Goal: Task Accomplishment & Management: Complete application form

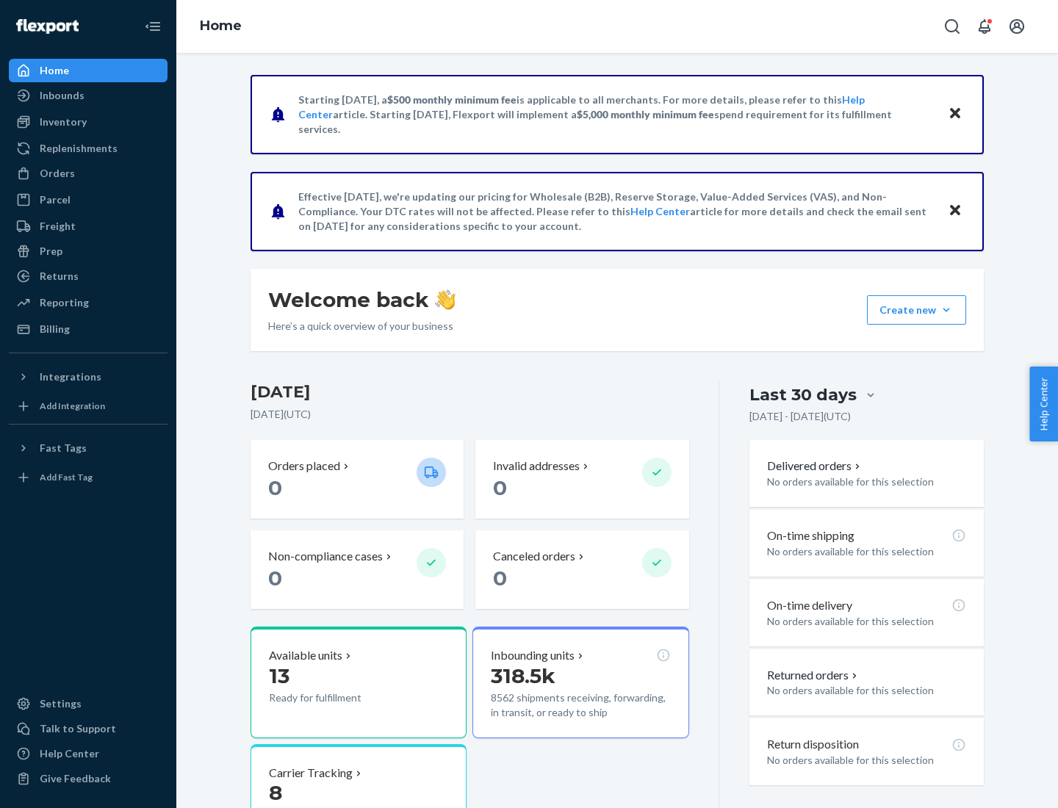
click at [946, 310] on button "Create new Create new inbound Create new order Create new product" at bounding box center [916, 309] width 99 height 29
click at [88, 96] on div "Inbounds" at bounding box center [88, 95] width 156 height 21
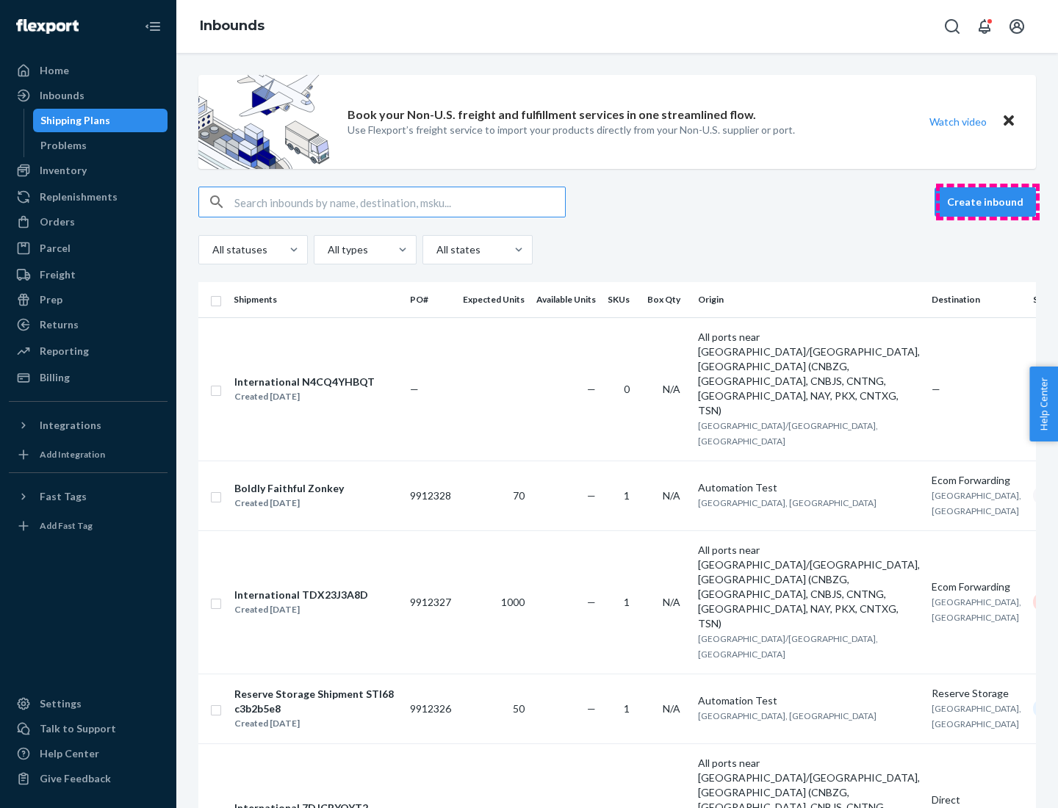
click at [988, 202] on button "Create inbound" at bounding box center [985, 201] width 101 height 29
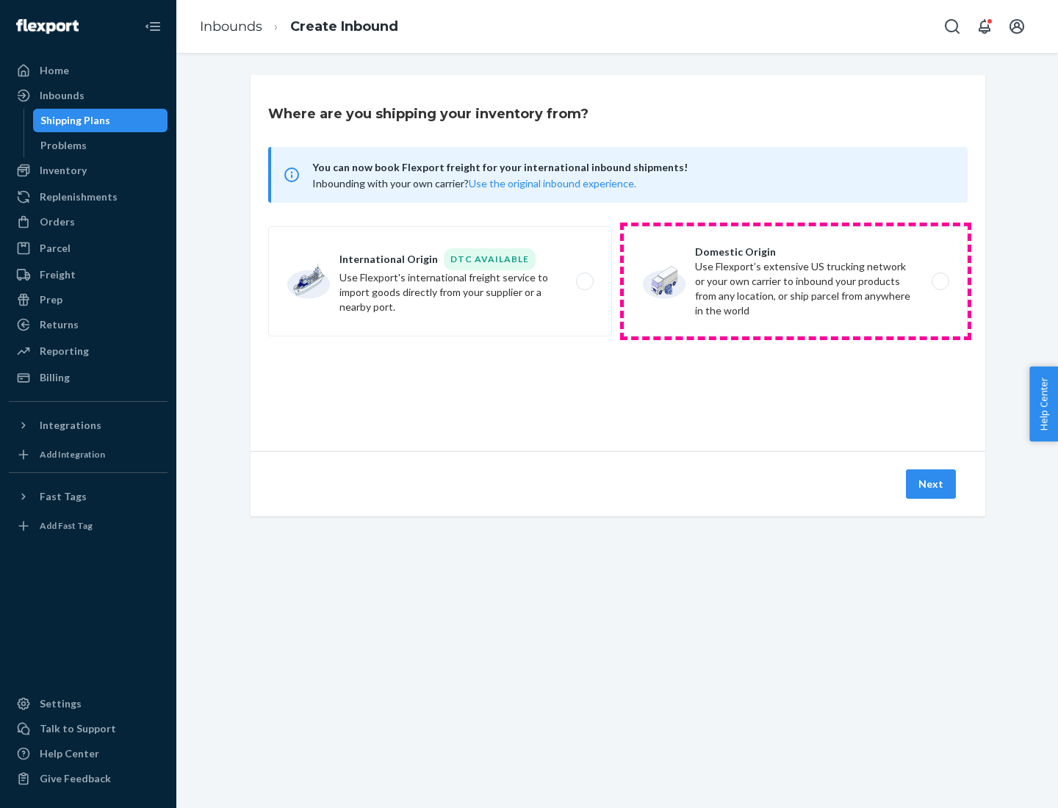
click at [796, 281] on label "Domestic Origin Use Flexport’s extensive US trucking network or your own carrie…" at bounding box center [796, 281] width 344 height 110
click at [940, 281] on input "Domestic Origin Use Flexport’s extensive US trucking network or your own carrie…" at bounding box center [945, 282] width 10 height 10
radio input "true"
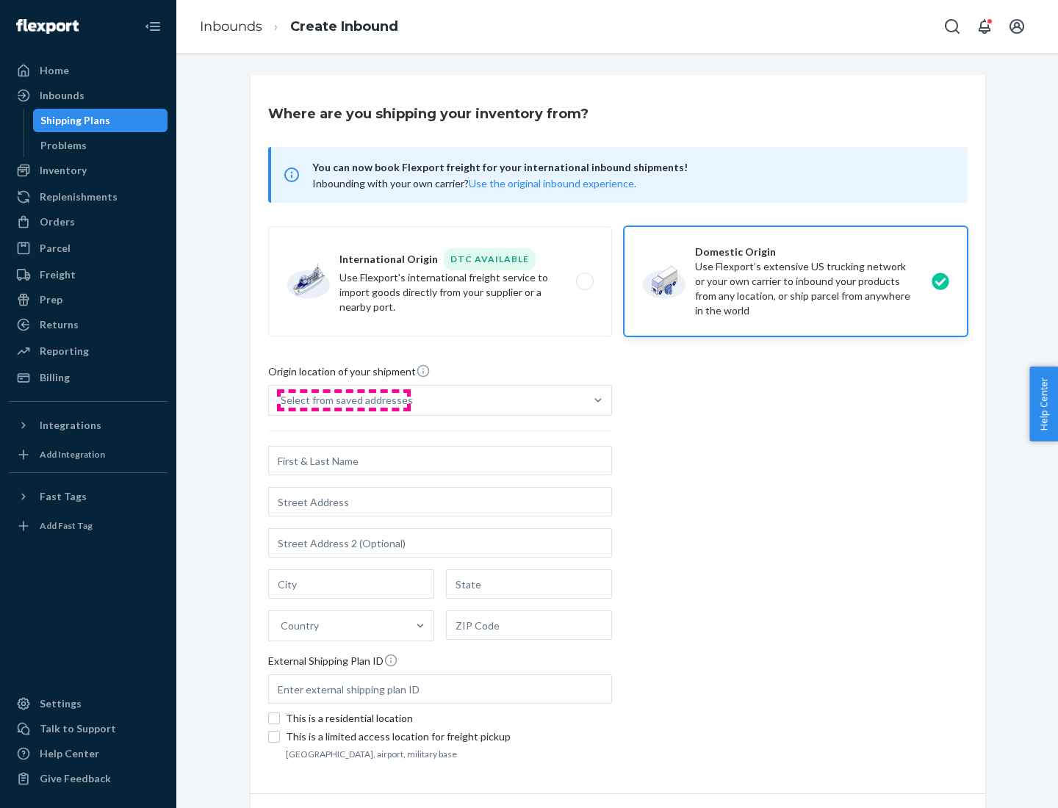
click at [343, 400] on div "Select from saved addresses" at bounding box center [347, 400] width 132 height 15
click at [282, 400] on input "Select from saved addresses" at bounding box center [281, 400] width 1 height 15
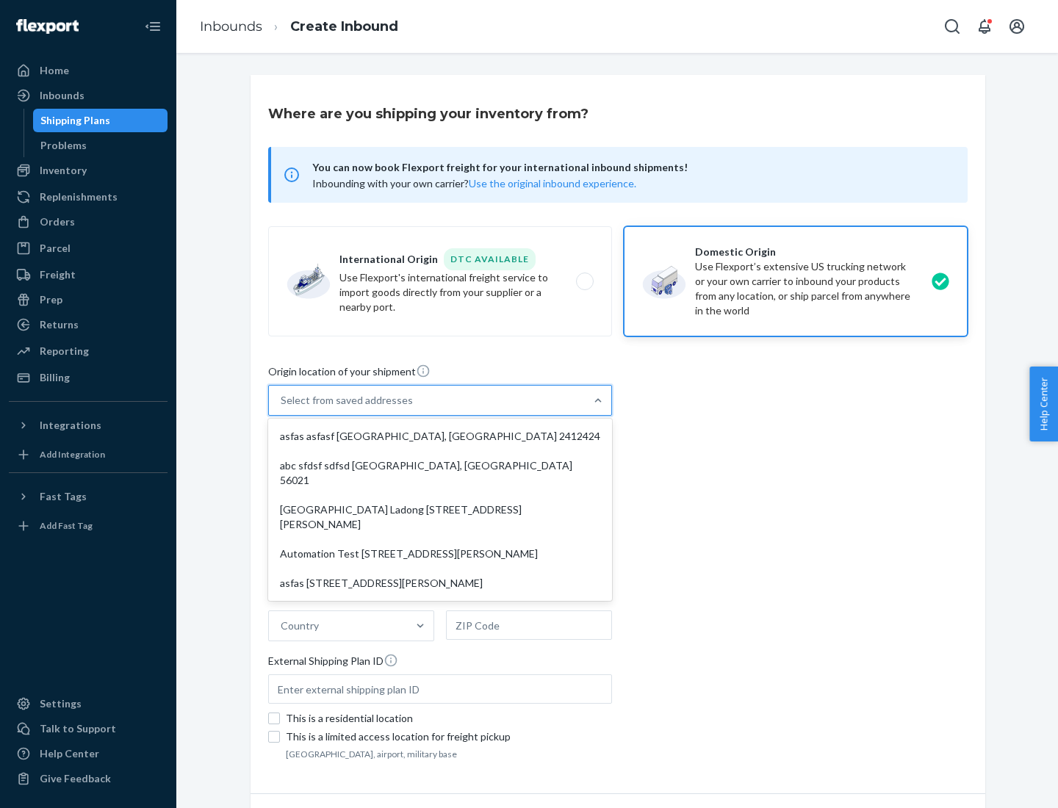
scroll to position [6, 0]
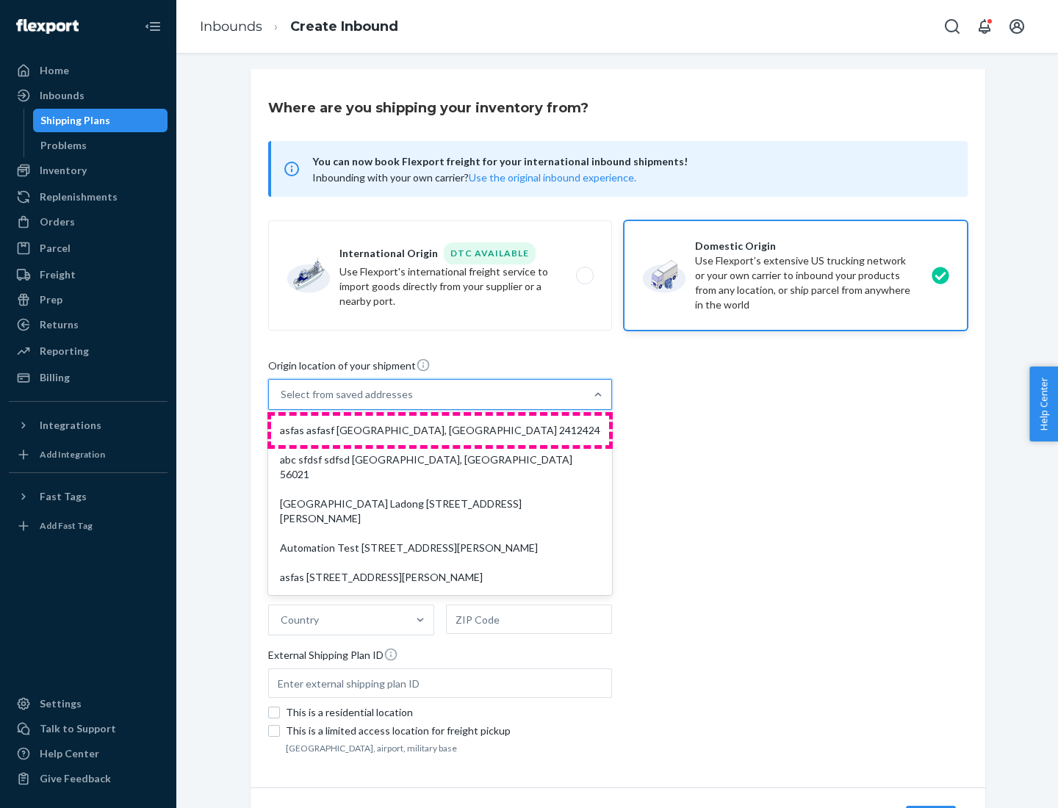
click at [440, 431] on div "asfas asfasf [GEOGRAPHIC_DATA], [GEOGRAPHIC_DATA] 2412424" at bounding box center [440, 430] width 338 height 29
click at [282, 402] on input "option asfas asfasf [GEOGRAPHIC_DATA], [GEOGRAPHIC_DATA] 2412424 focused, 0 of …" at bounding box center [281, 394] width 1 height 15
type input "asfas"
type input "[GEOGRAPHIC_DATA]"
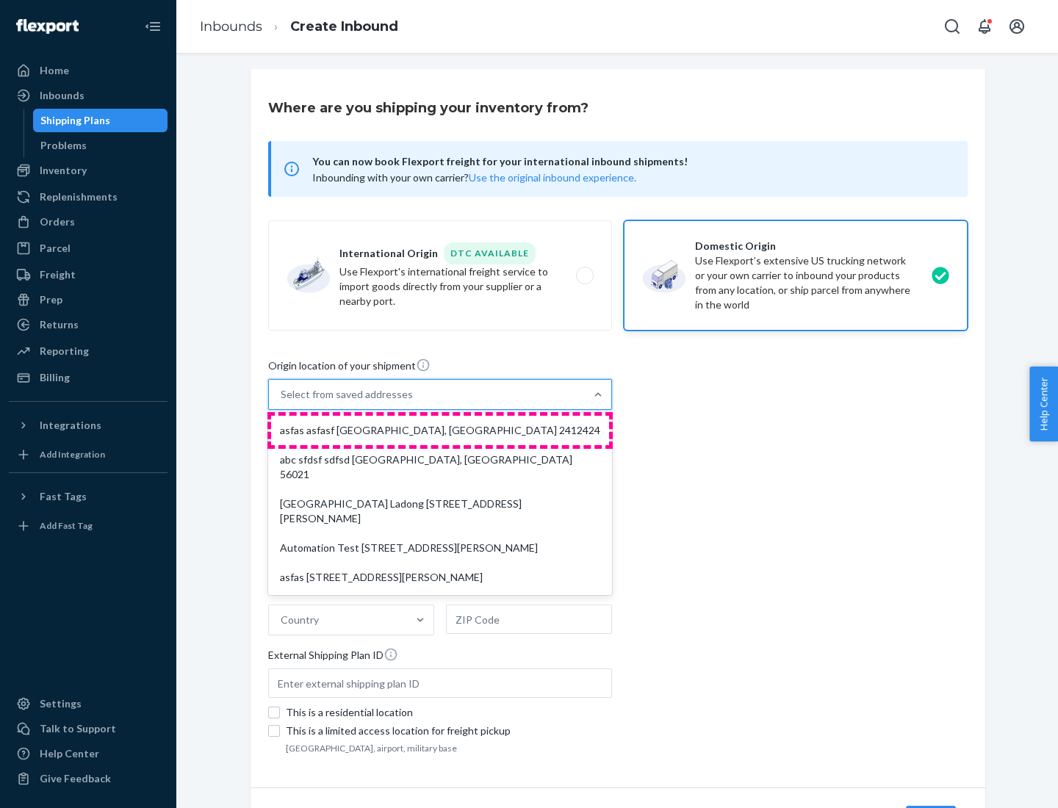
type input "2412424"
type input "asfasf"
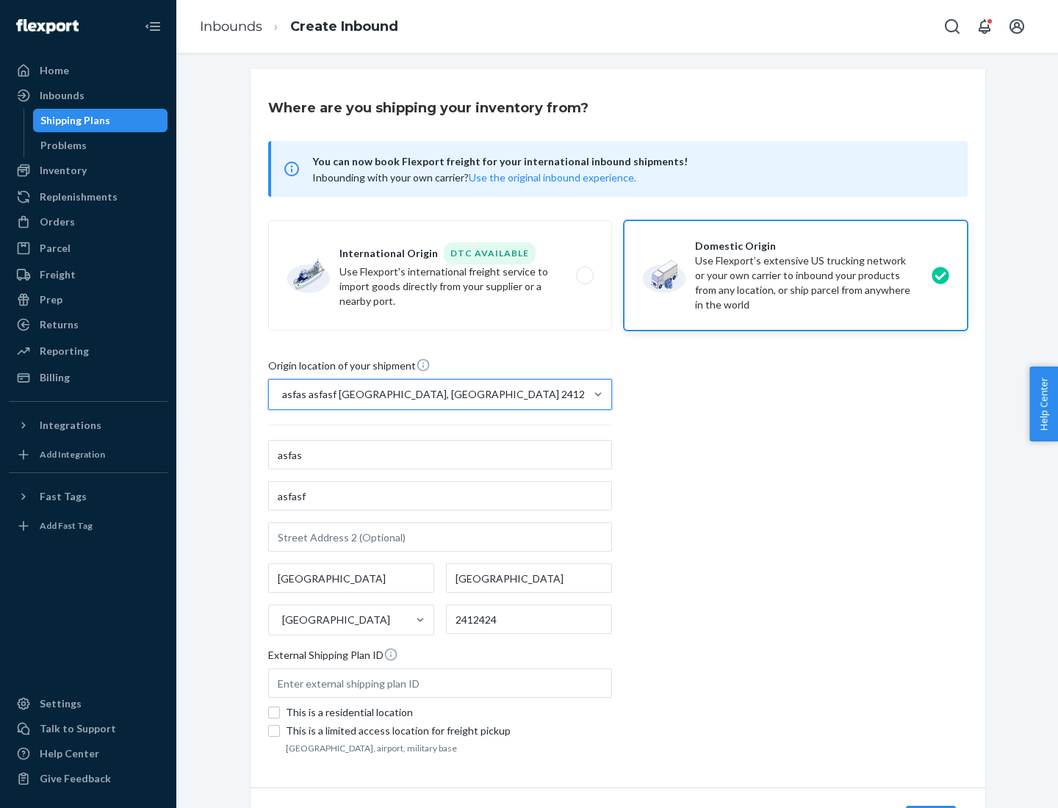
scroll to position [86, 0]
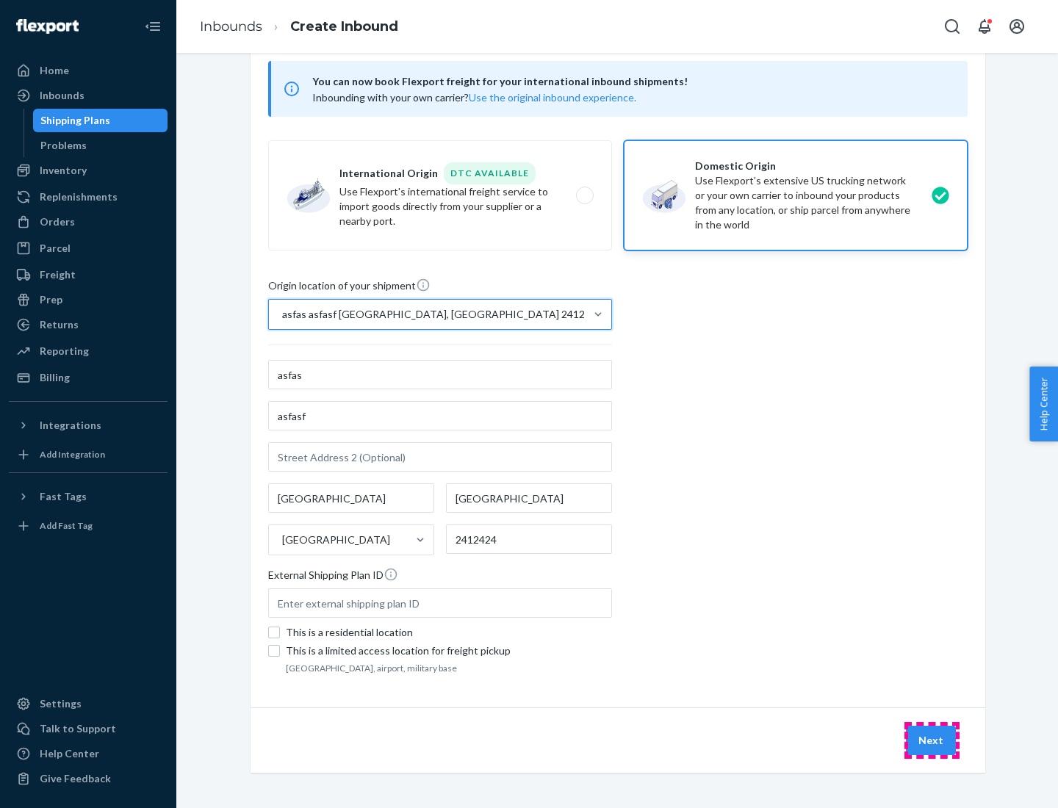
click at [932, 741] on button "Next" at bounding box center [931, 740] width 50 height 29
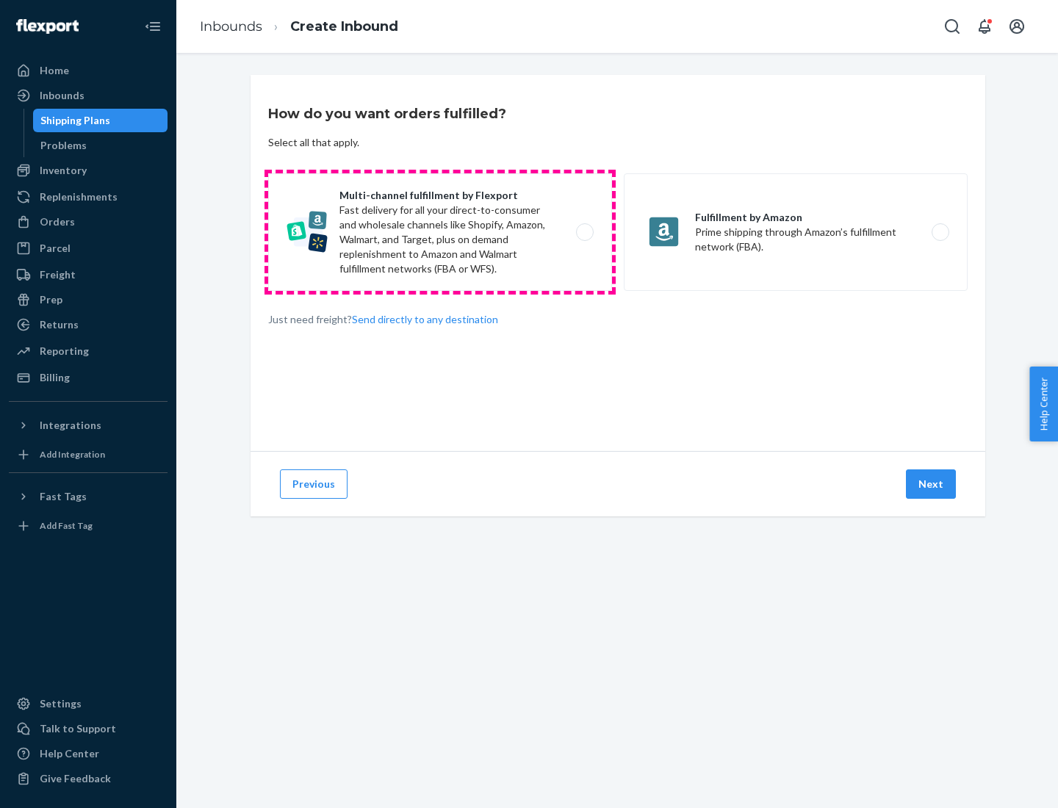
click at [440, 232] on label "Multi-channel fulfillment by Flexport Fast delivery for all your direct-to-cons…" at bounding box center [440, 232] width 344 height 118
click at [584, 232] on input "Multi-channel fulfillment by Flexport Fast delivery for all your direct-to-cons…" at bounding box center [589, 233] width 10 height 10
radio input "true"
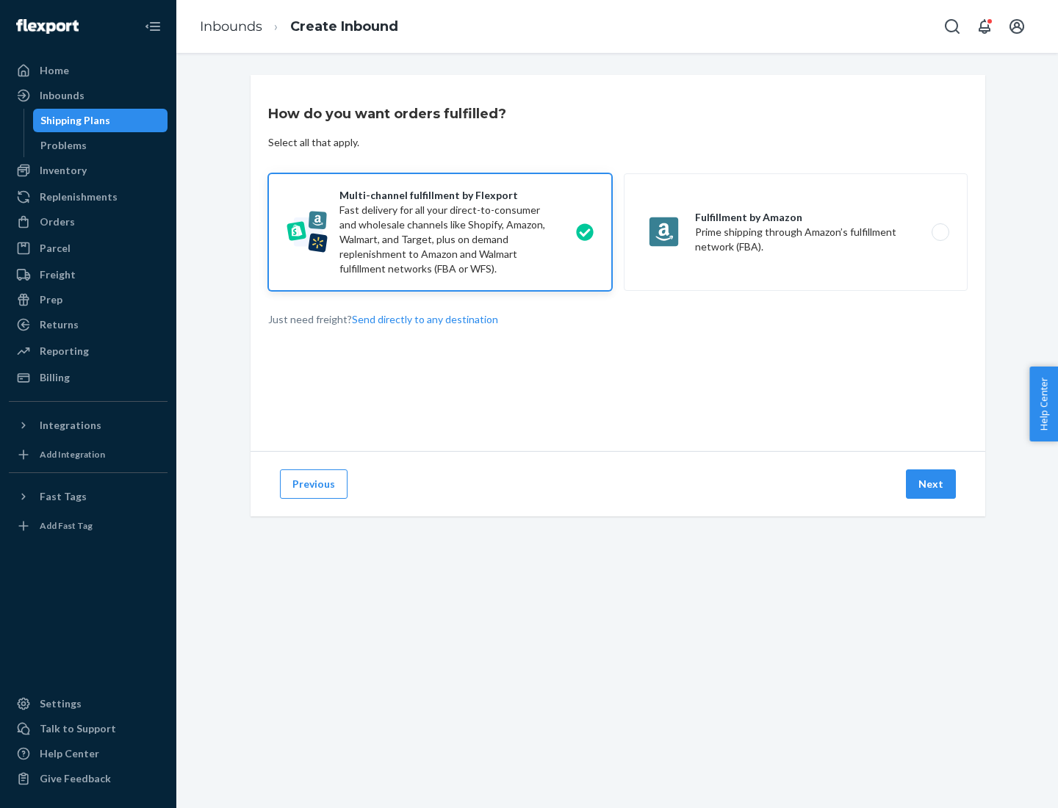
click at [932, 484] on button "Next" at bounding box center [931, 484] width 50 height 29
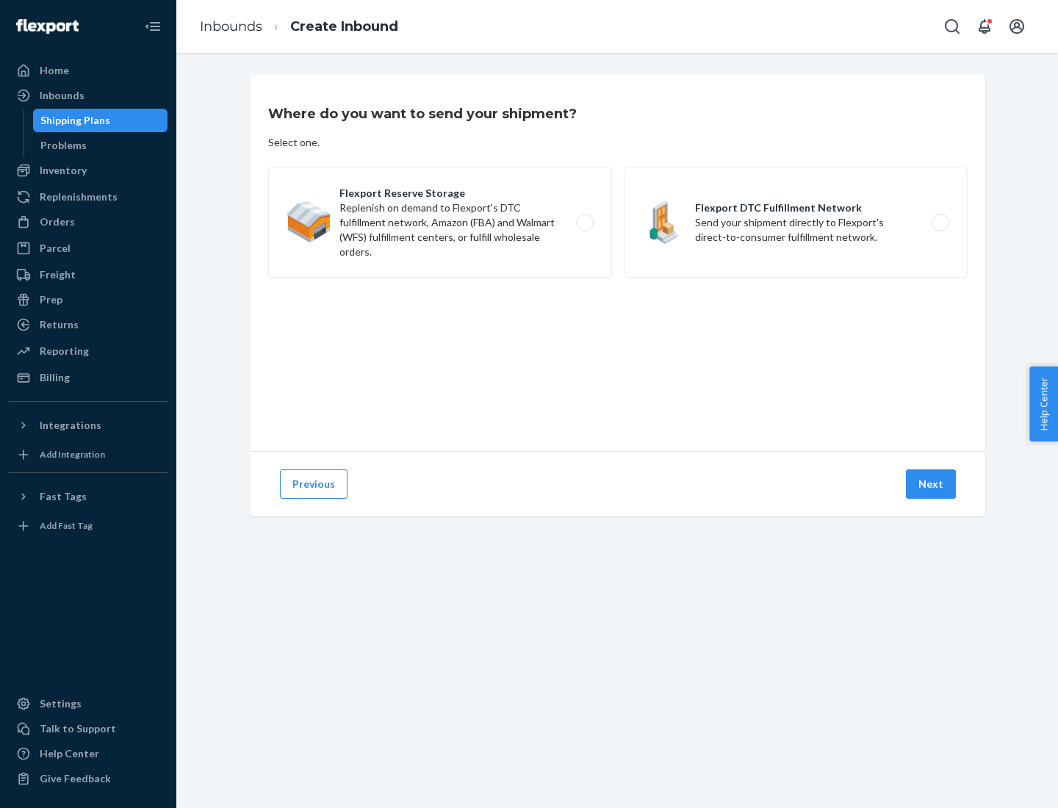
click at [796, 223] on label "Flexport DTC Fulfillment Network Send your shipment directly to Flexport's dire…" at bounding box center [796, 223] width 344 height 110
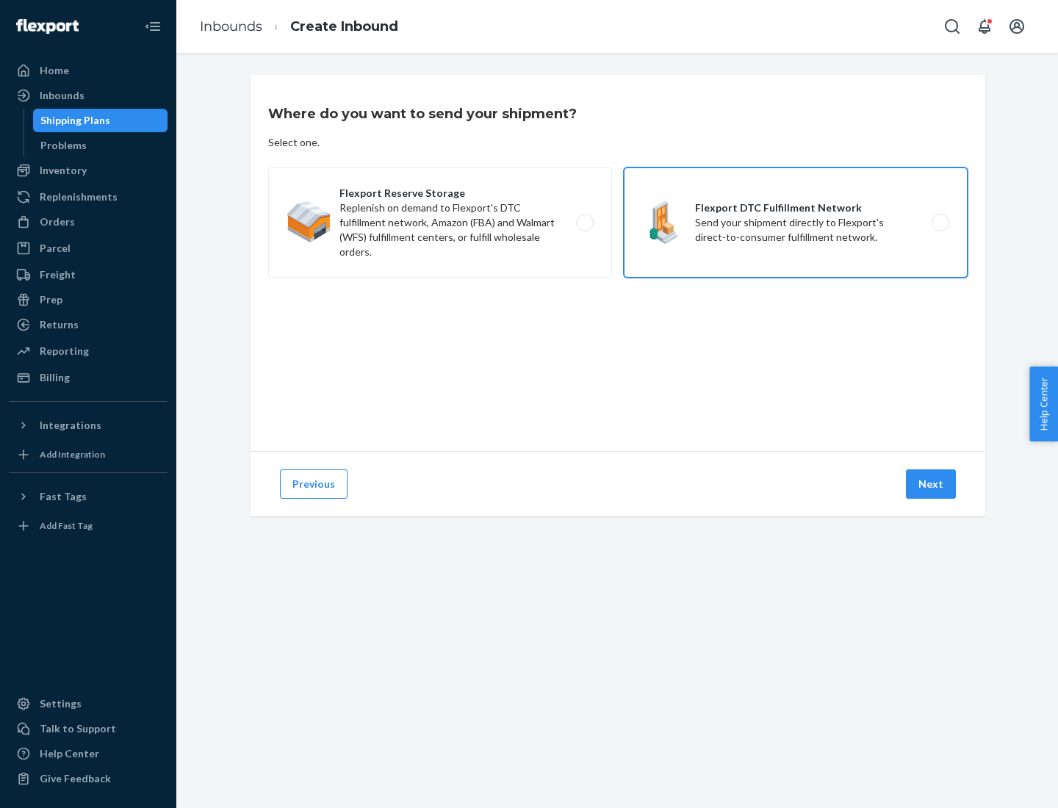
click at [940, 223] on input "Flexport DTC Fulfillment Network Send your shipment directly to Flexport's dire…" at bounding box center [945, 223] width 10 height 10
radio input "true"
click at [932, 484] on button "Next" at bounding box center [931, 484] width 50 height 29
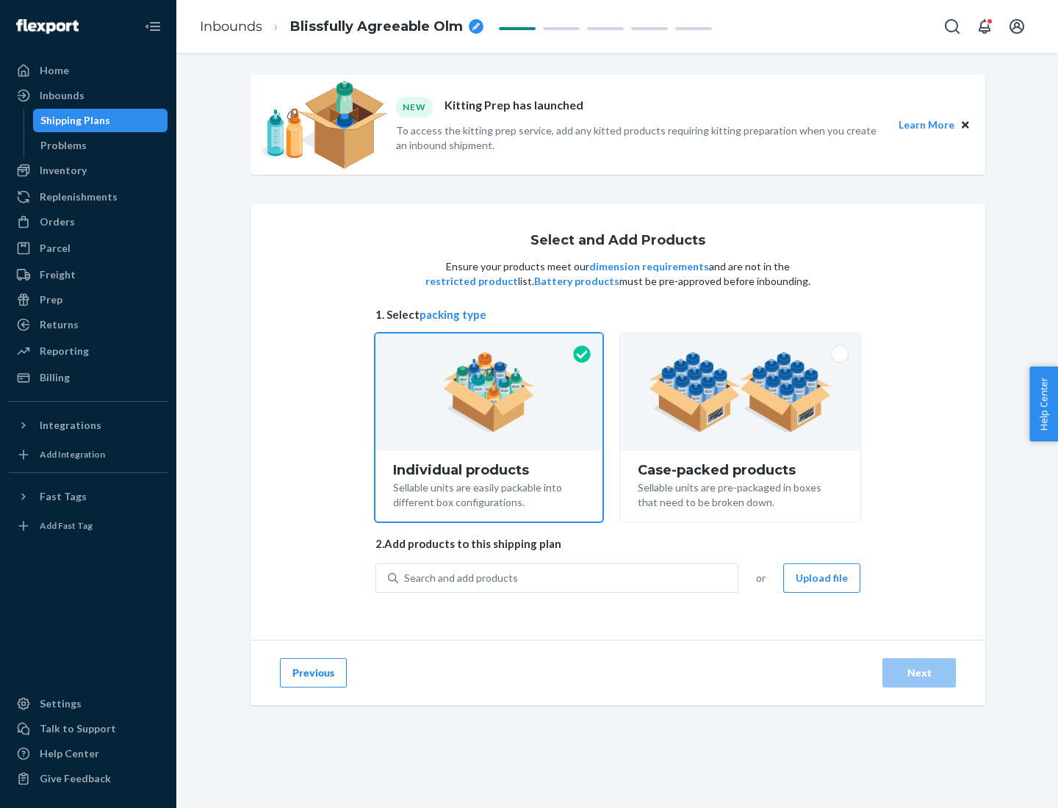
click at [741, 392] on img at bounding box center [740, 392] width 183 height 81
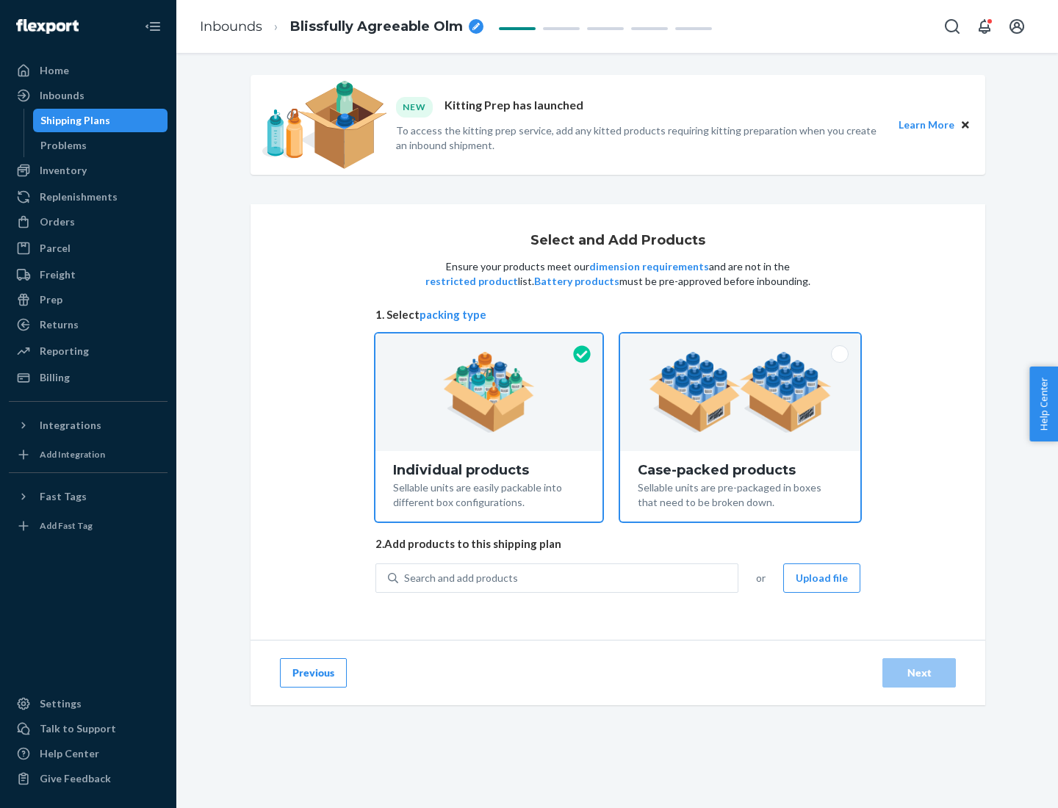
click at [741, 343] on input "Case-packed products Sellable units are pre-packaged in boxes that need to be b…" at bounding box center [741, 339] width 10 height 10
radio input "true"
radio input "false"
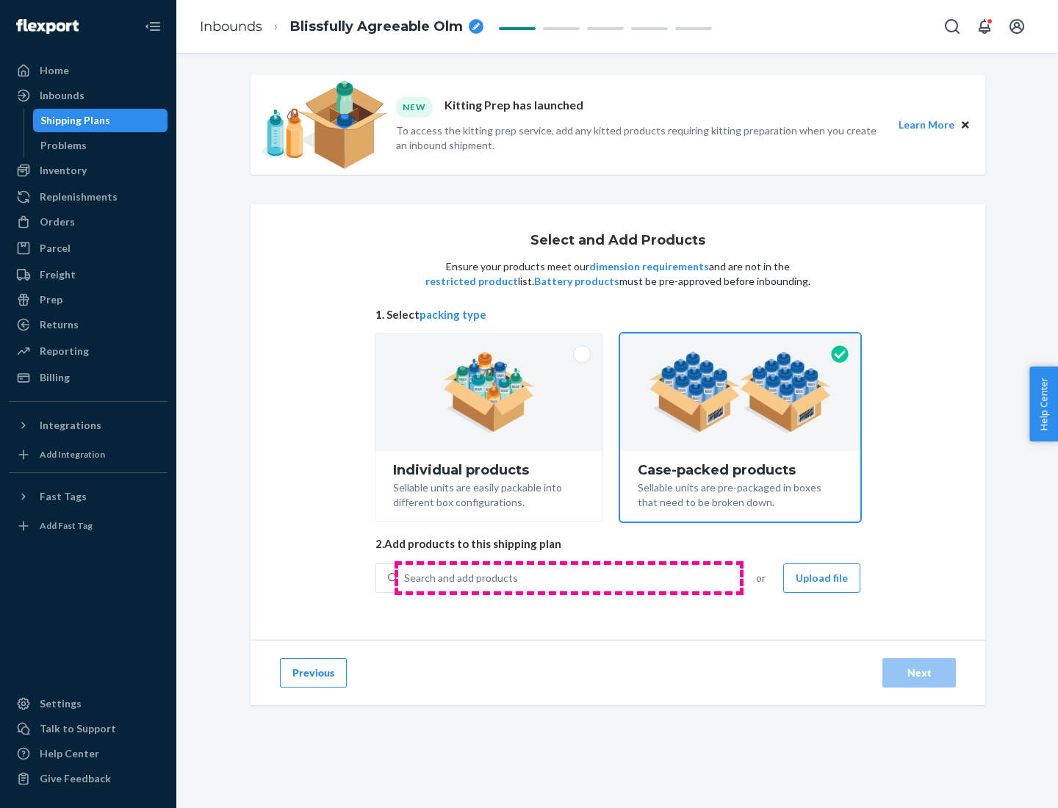
click at [569, 578] on div "Search and add products" at bounding box center [567, 578] width 339 height 26
click at [406, 578] on input "Search and add products" at bounding box center [404, 578] width 1 height 15
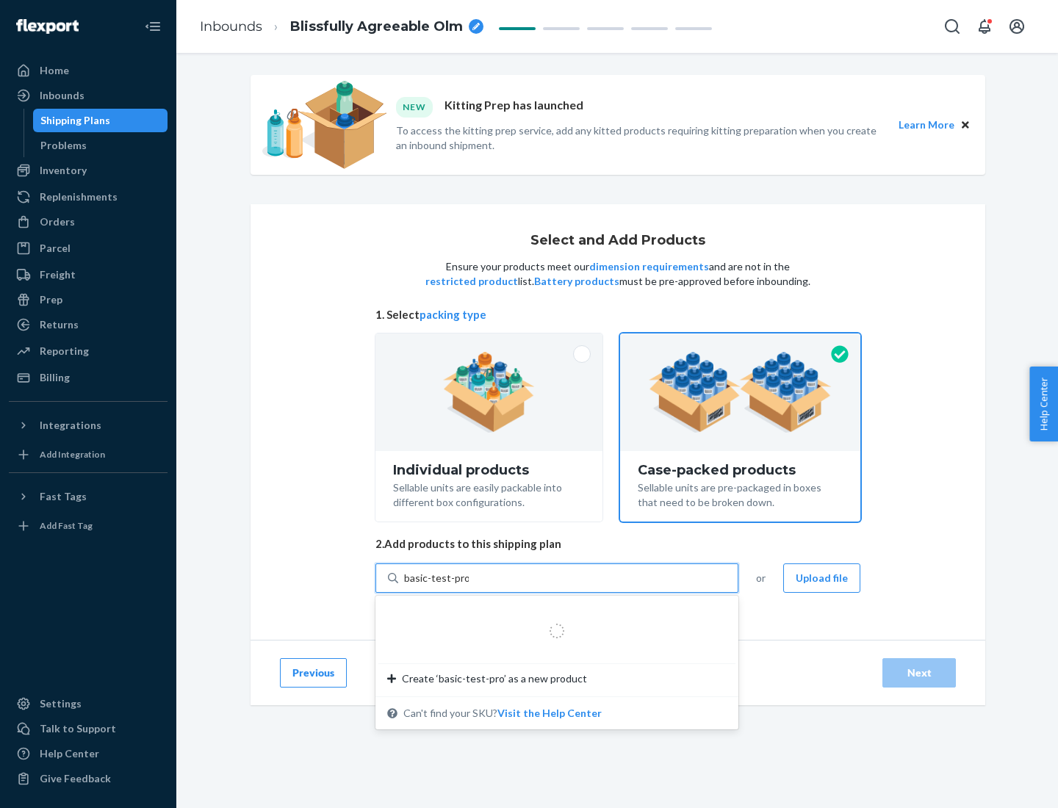
type input "basic-test-product-1"
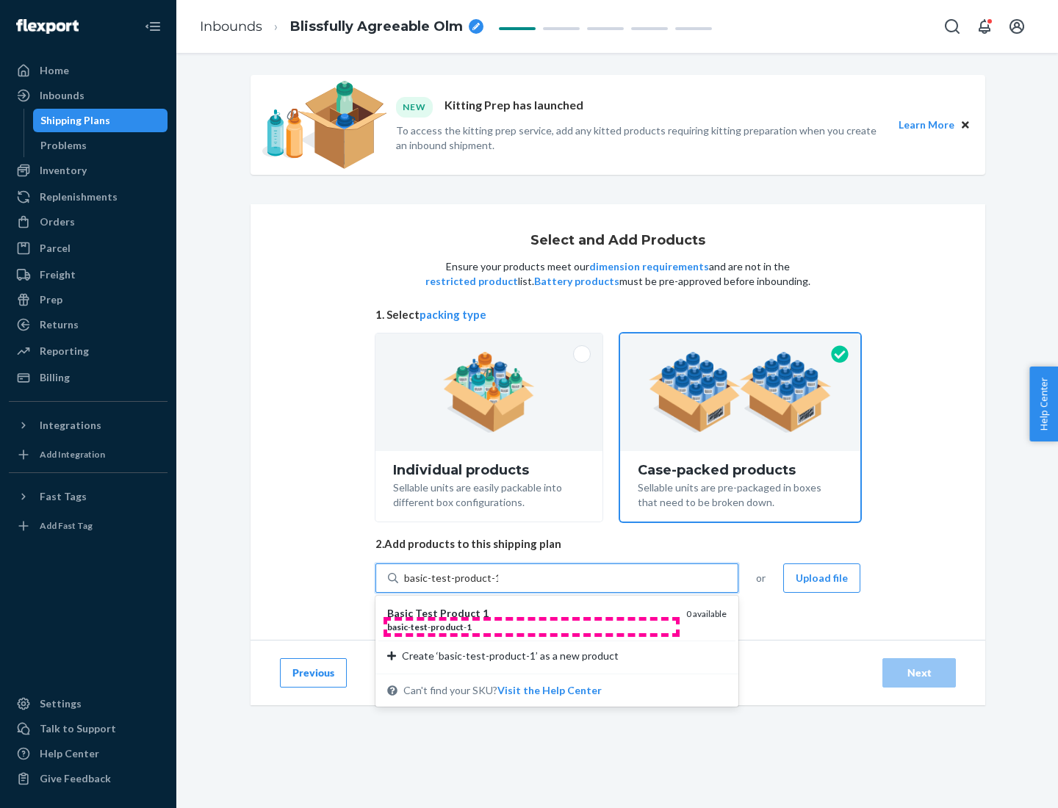
click at [531, 627] on div "basic - test - product - 1" at bounding box center [530, 627] width 287 height 12
click at [498, 586] on input "basic-test-product-1" at bounding box center [451, 578] width 94 height 15
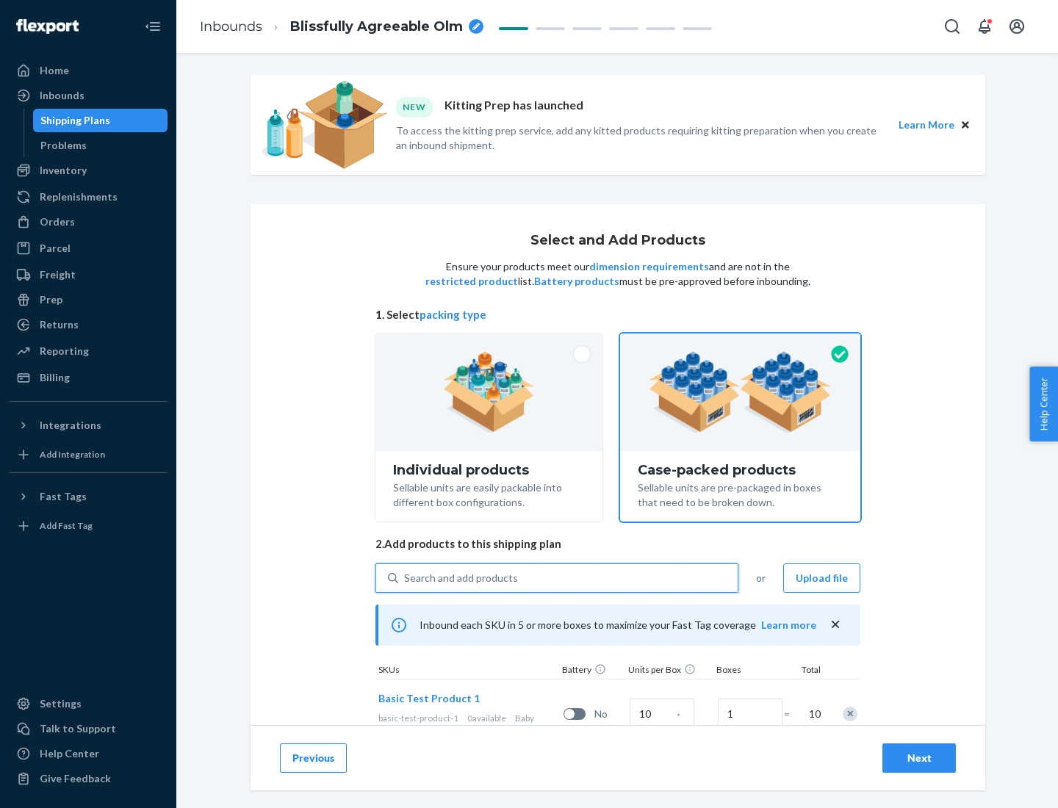
scroll to position [53, 0]
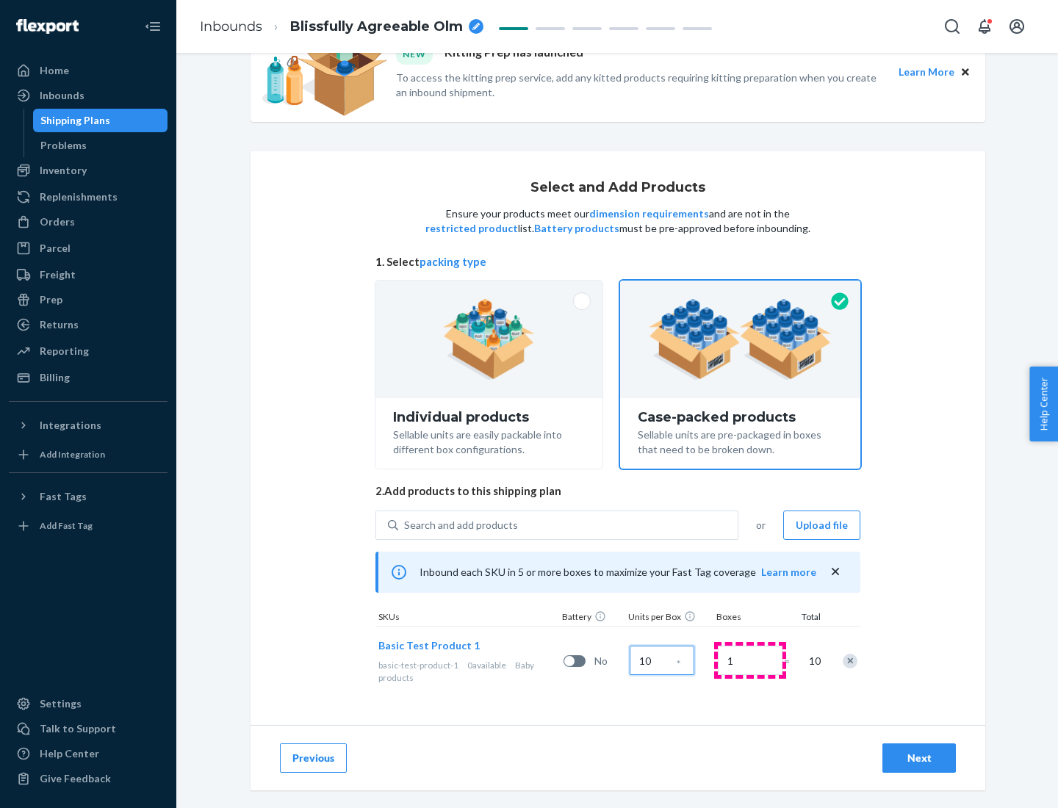
type input "10"
type input "7"
click at [919, 758] on div "Next" at bounding box center [919, 758] width 48 height 15
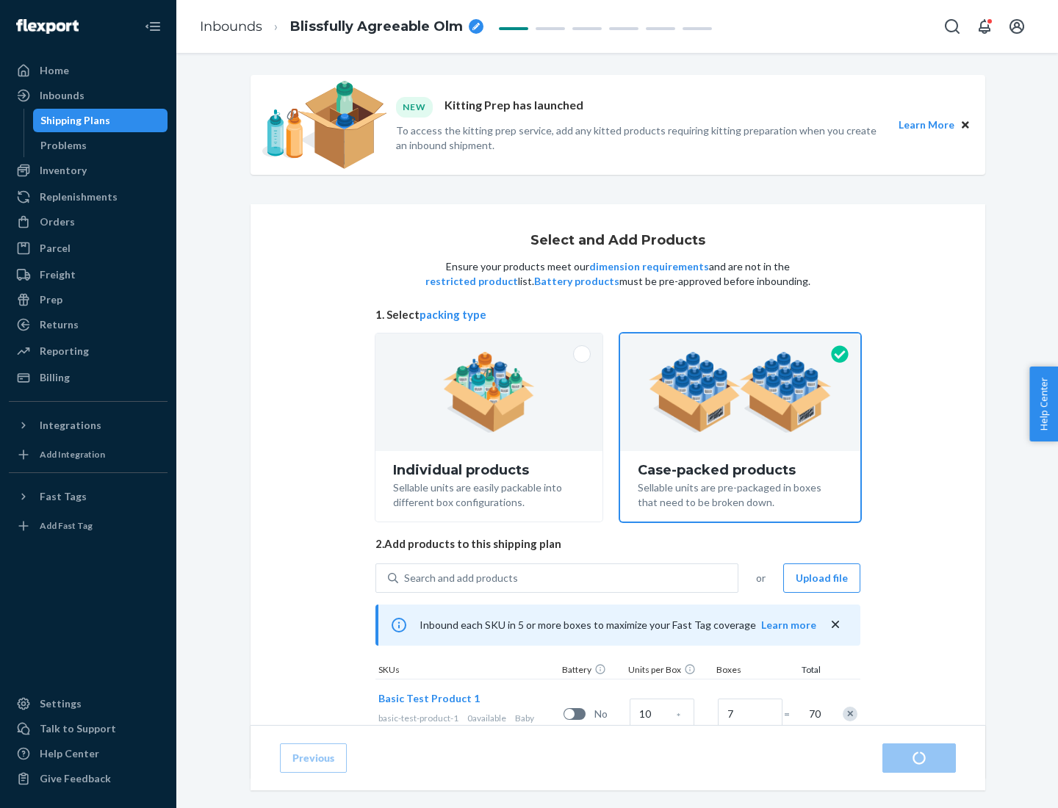
radio input "true"
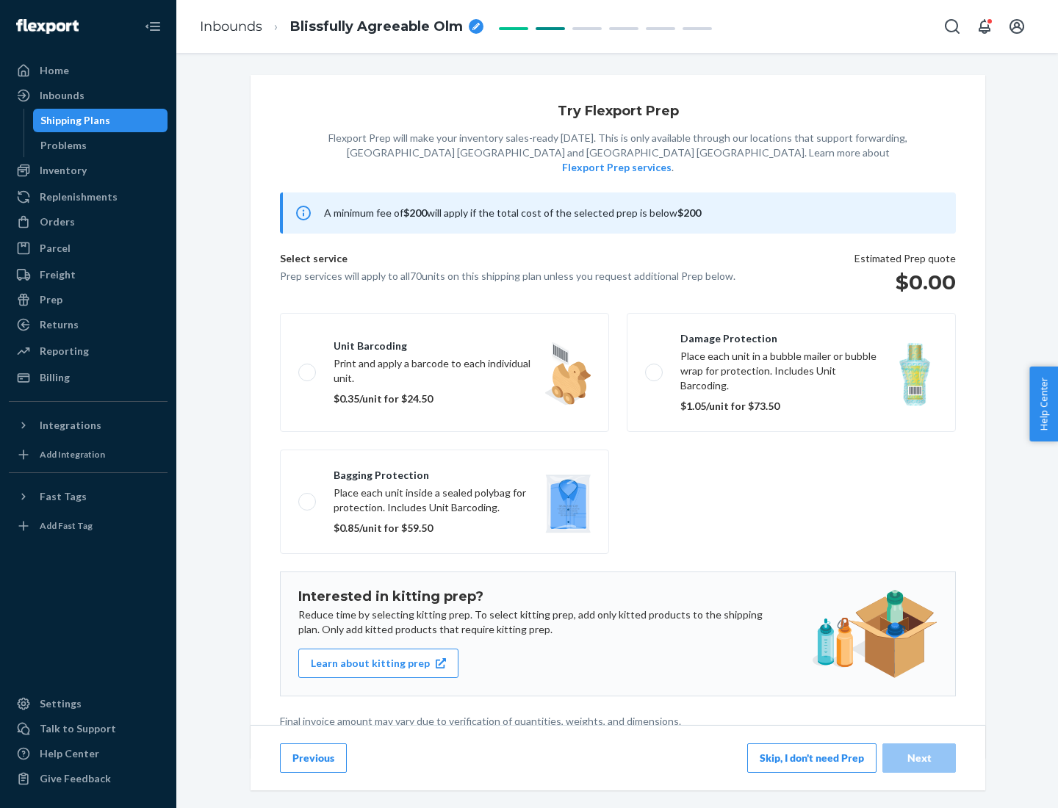
scroll to position [4, 0]
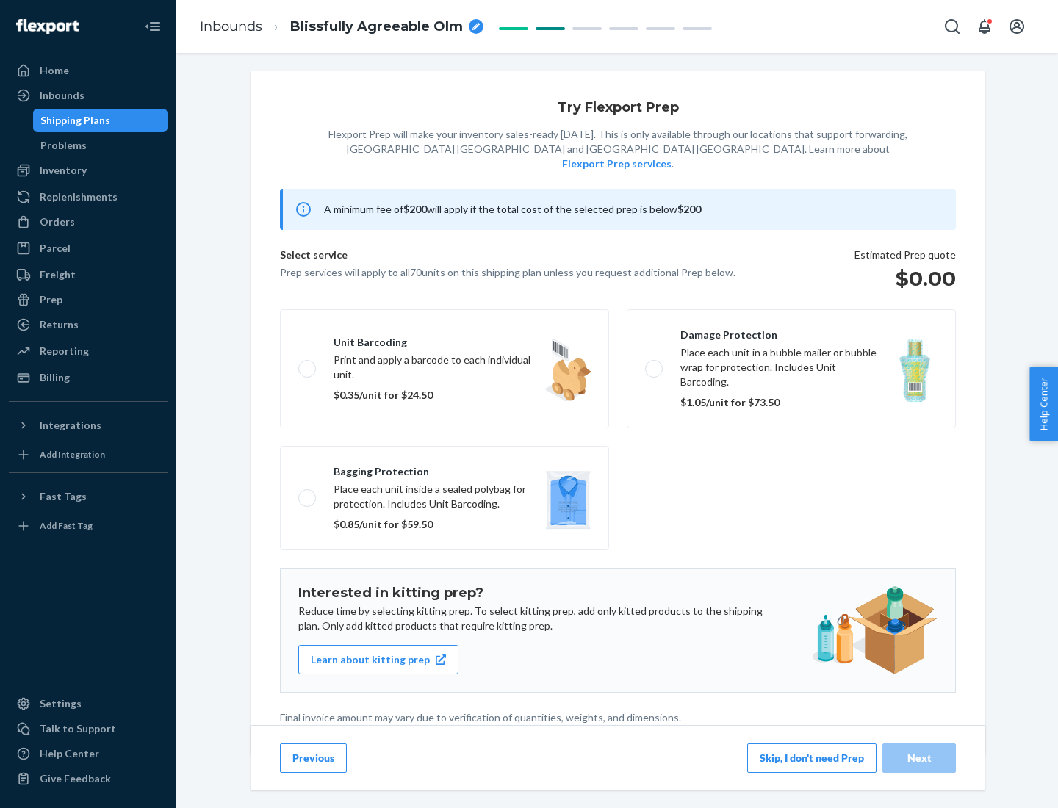
click at [445, 468] on label "Bagging protection Place each unit inside a sealed polybag for protection. Incl…" at bounding box center [444, 498] width 329 height 104
click at [308, 493] on input "Bagging protection Place each unit inside a sealed polybag for protection. Incl…" at bounding box center [303, 498] width 10 height 10
checkbox input "true"
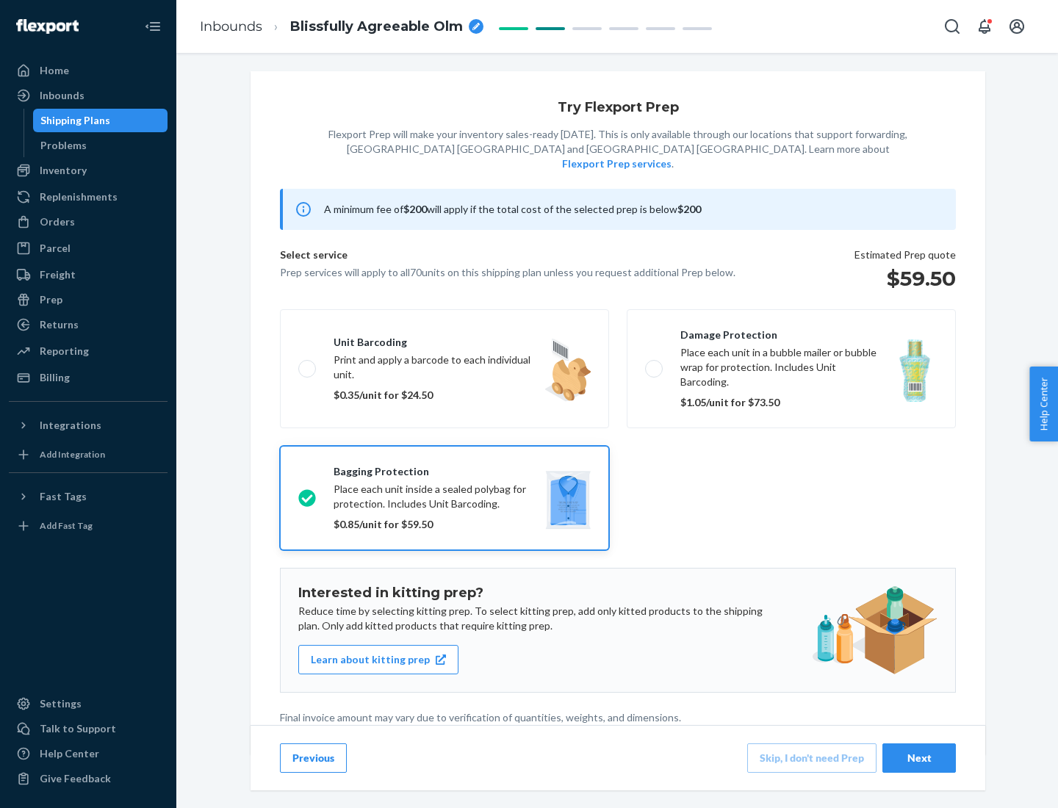
click at [919, 758] on div "Next" at bounding box center [919, 758] width 48 height 15
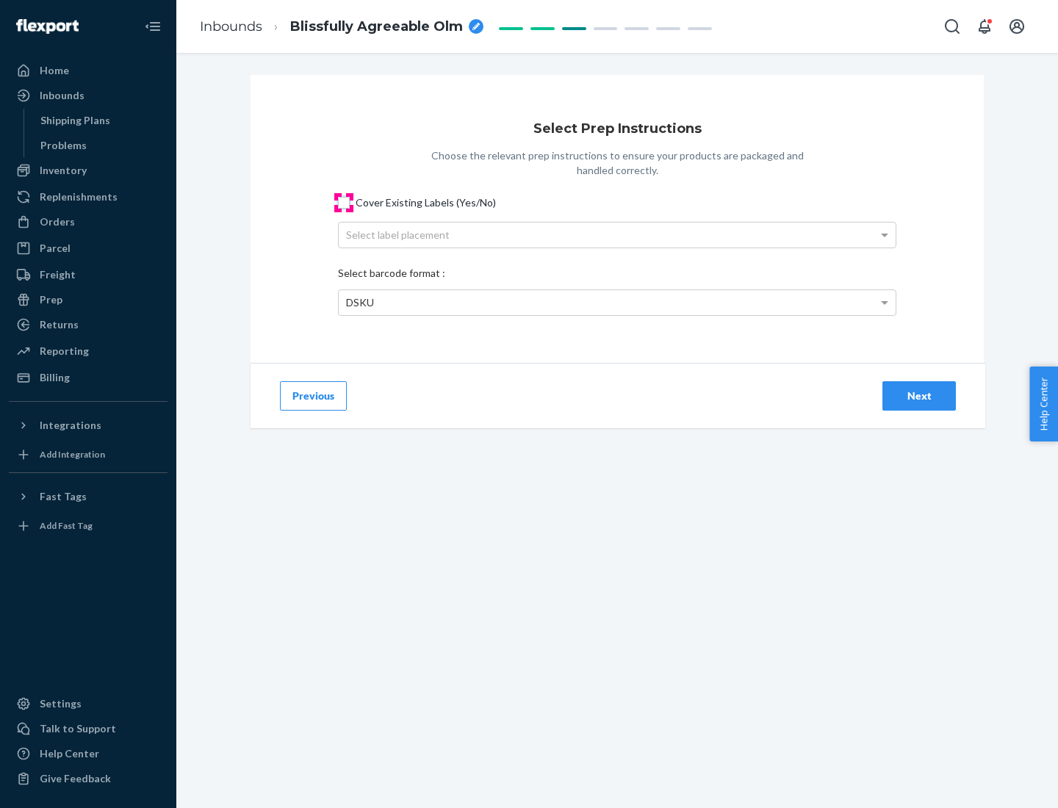
click at [344, 202] on input "Cover Existing Labels (Yes/No)" at bounding box center [344, 203] width 12 height 12
checkbox input "true"
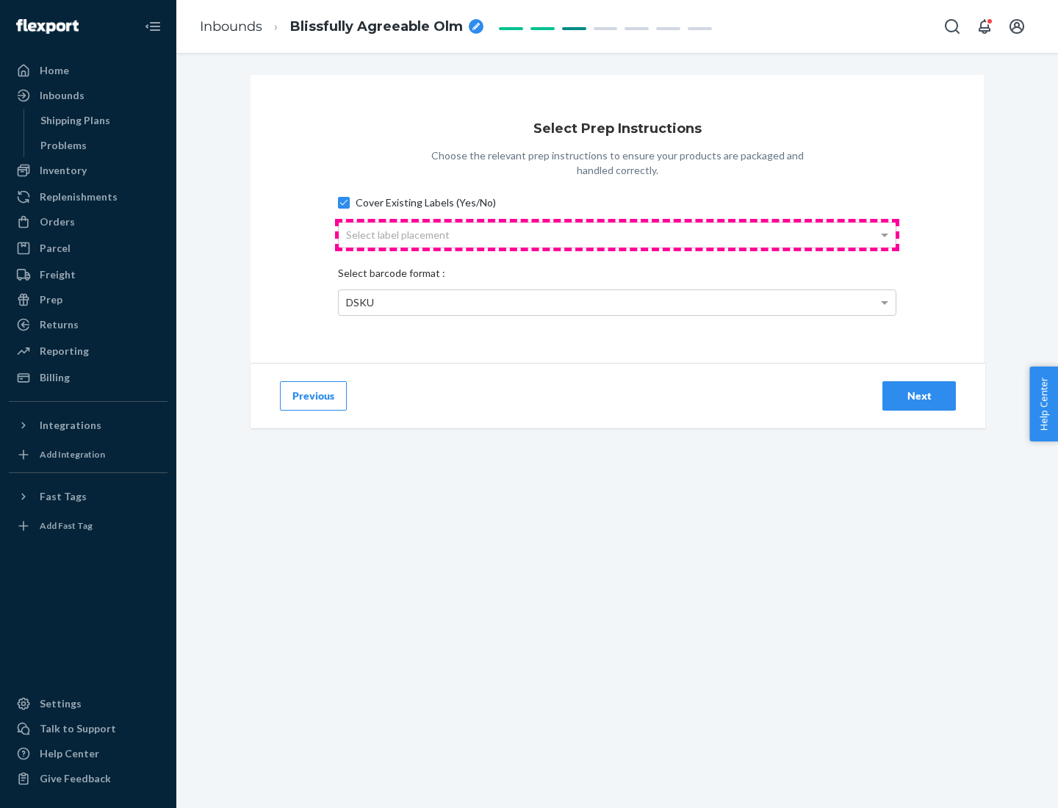
click at [617, 234] on div "Select label placement" at bounding box center [617, 235] width 557 height 25
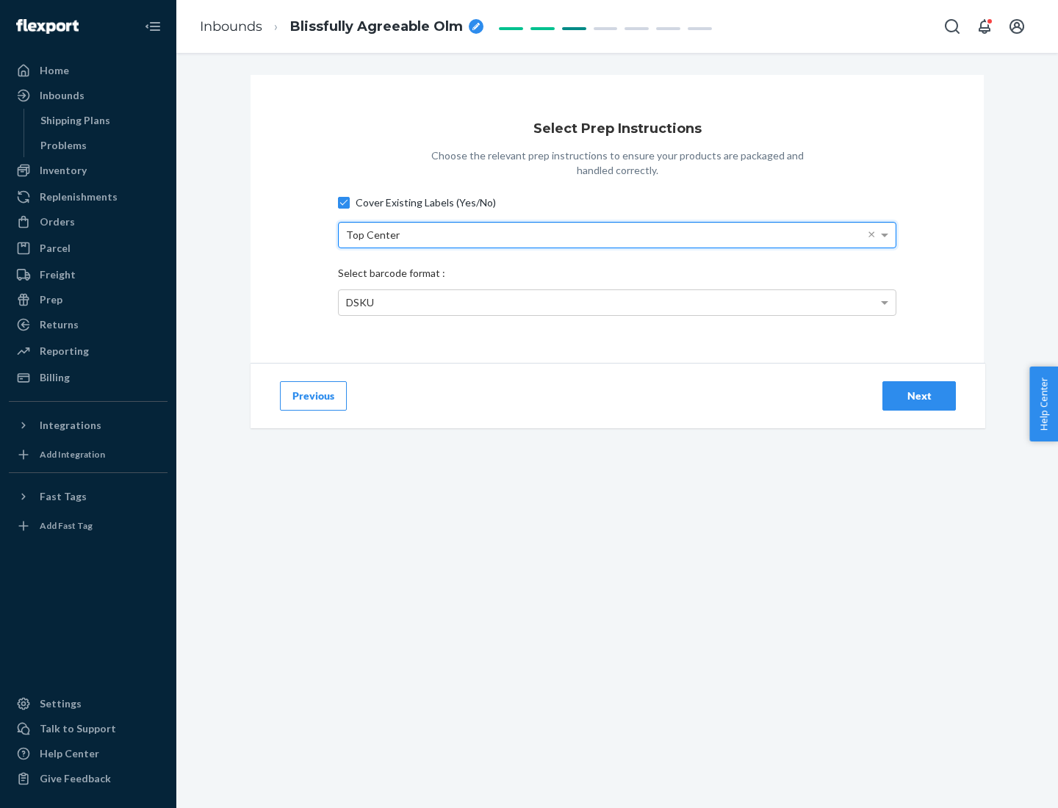
click at [617, 302] on div "DSKU" at bounding box center [617, 302] width 557 height 25
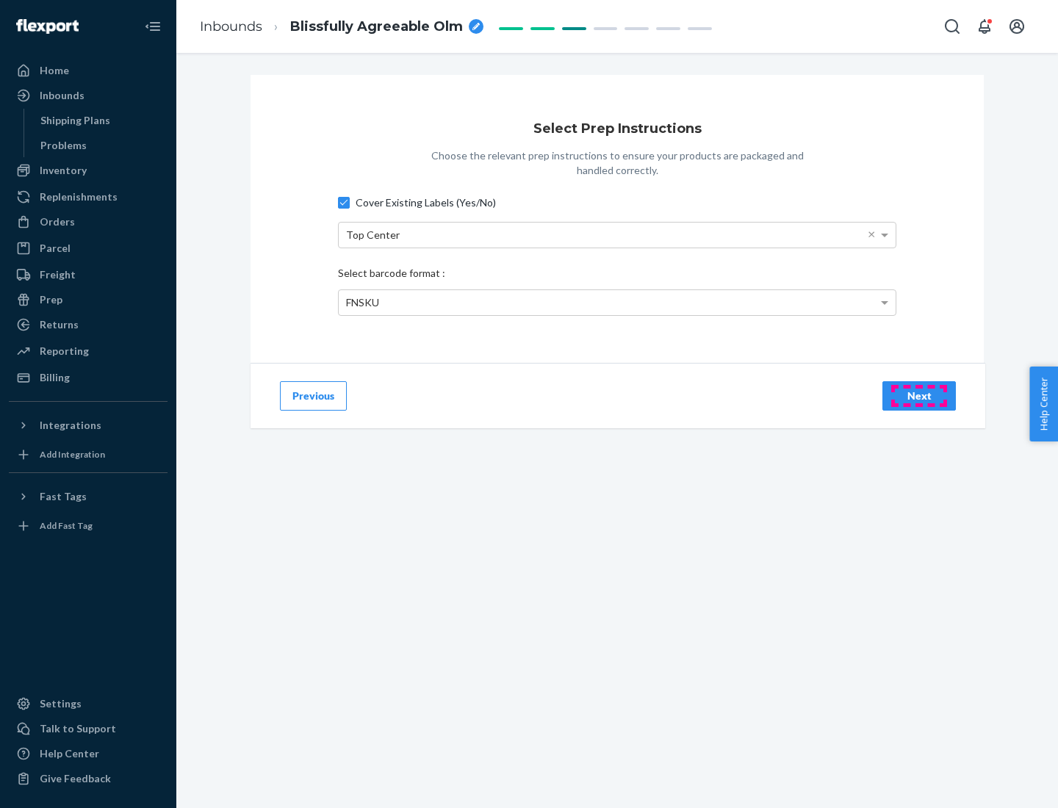
click at [919, 395] on div "Next" at bounding box center [919, 396] width 48 height 15
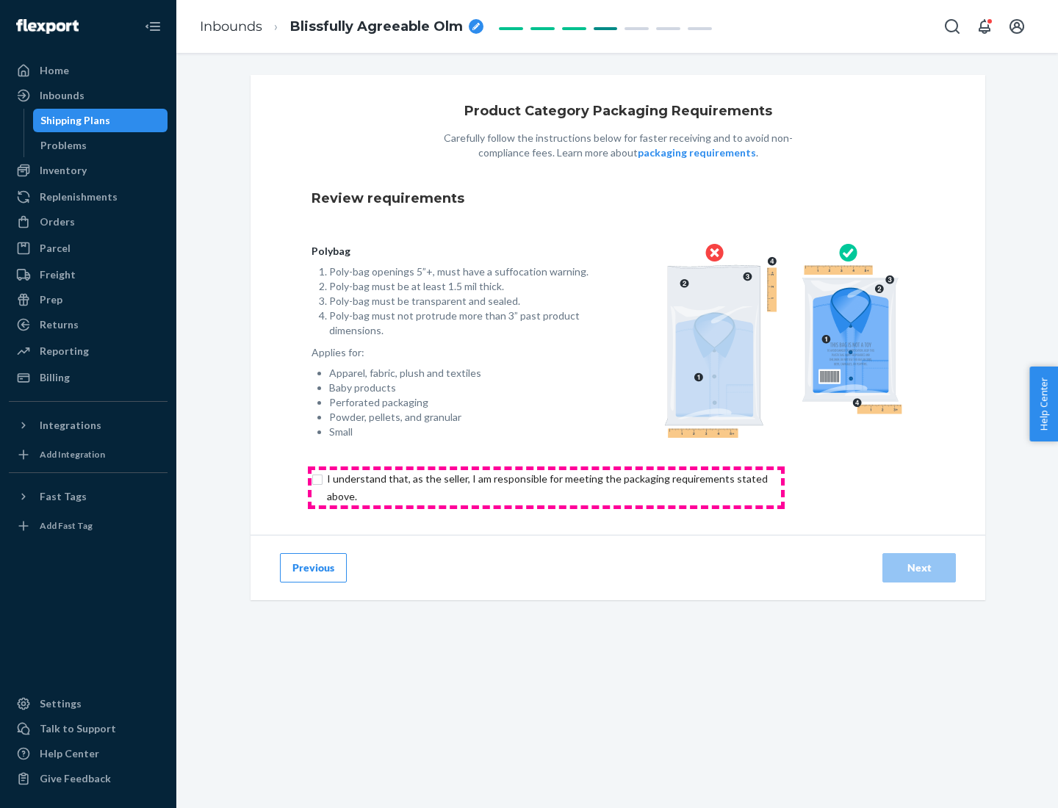
click at [546, 487] on input "checkbox" at bounding box center [556, 487] width 489 height 35
checkbox input "true"
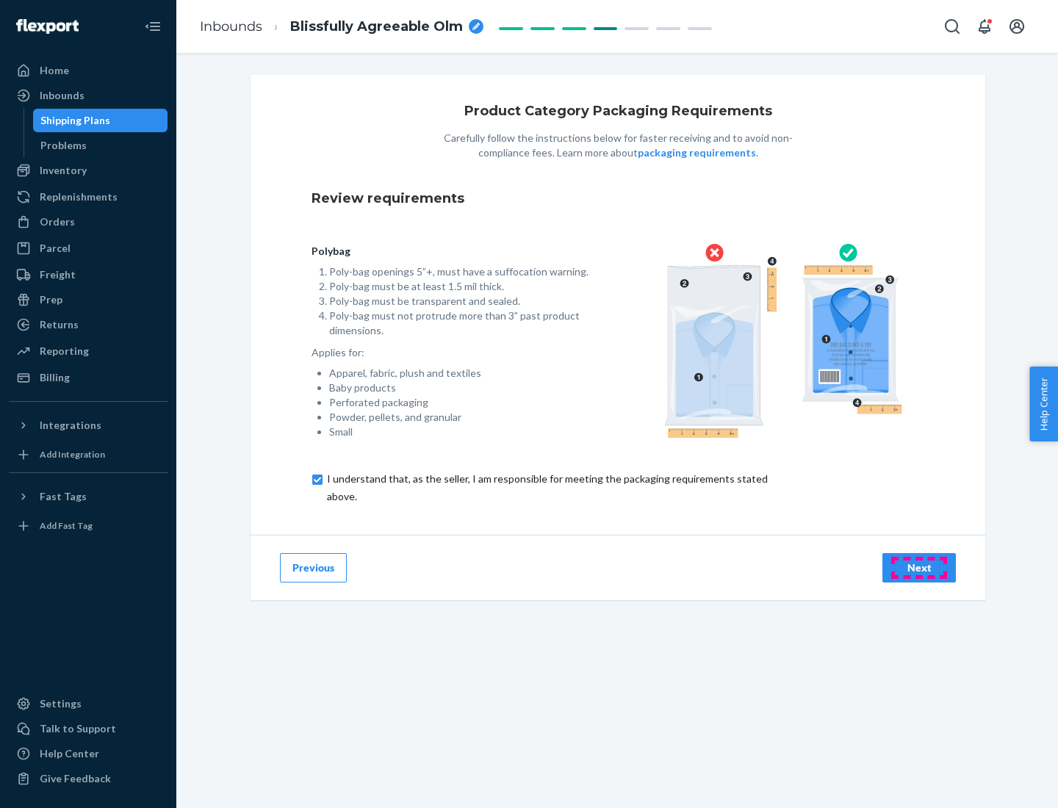
click at [919, 567] on div "Next" at bounding box center [919, 568] width 48 height 15
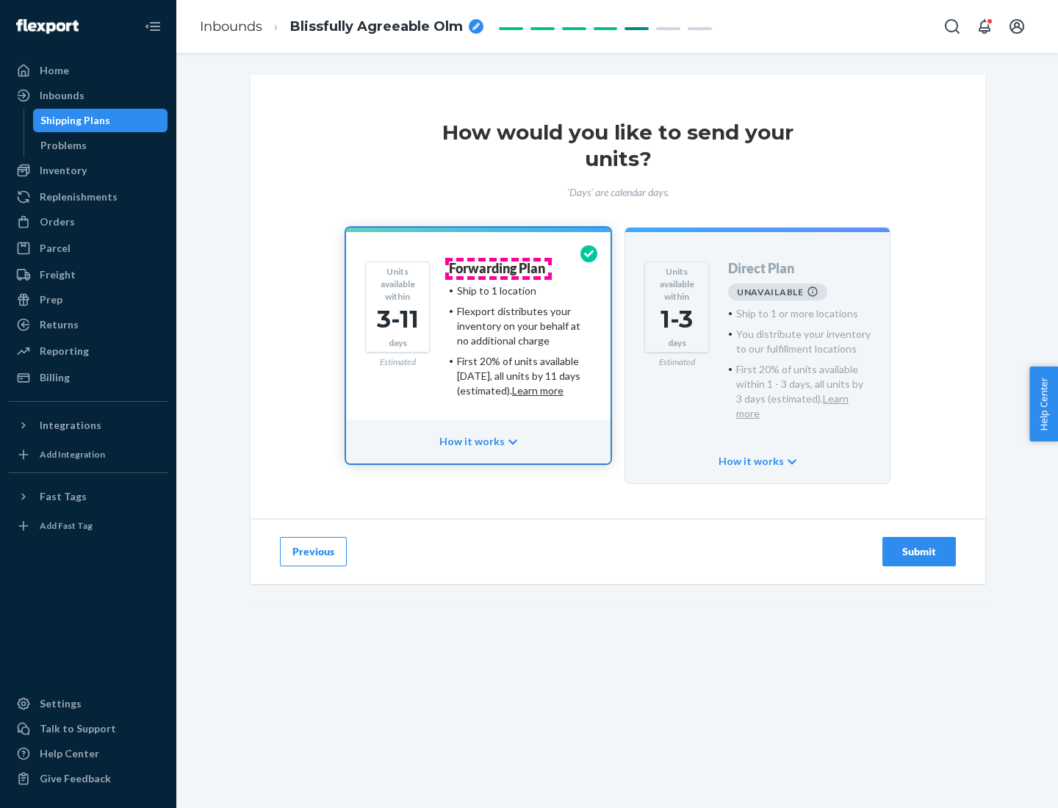
click at [498, 268] on h4 "Forwarding Plan" at bounding box center [497, 269] width 96 height 15
click at [919, 545] on div "Submit" at bounding box center [919, 552] width 48 height 15
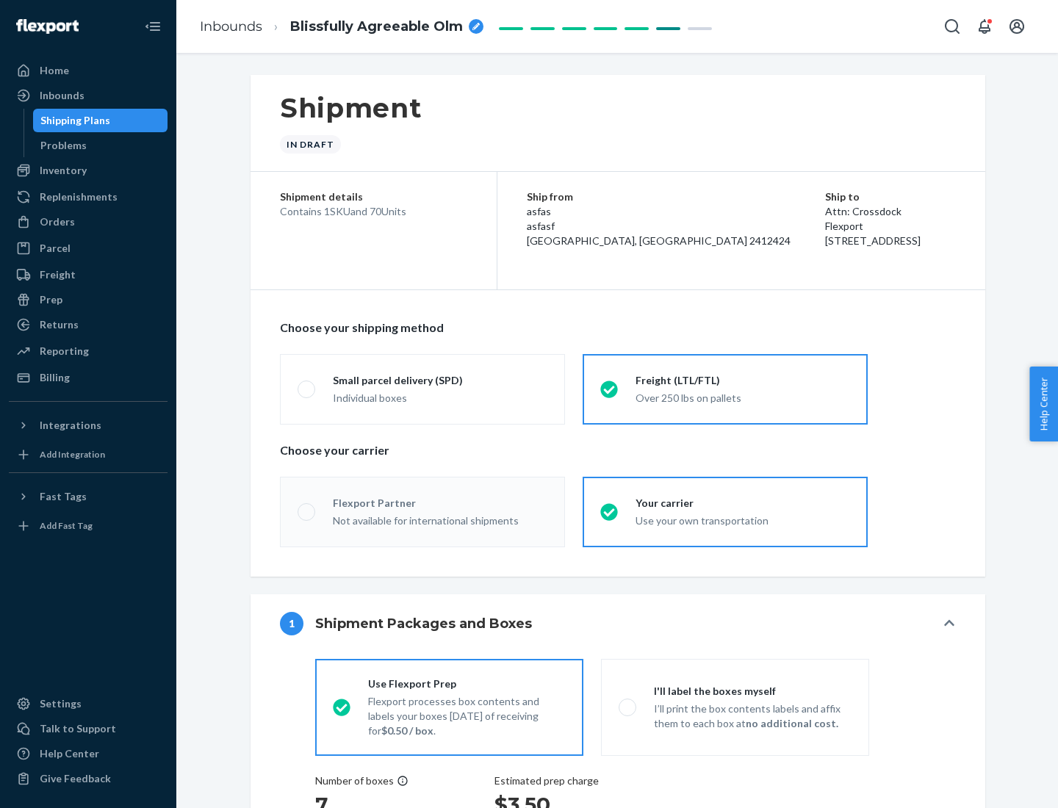
radio input "true"
radio input "false"
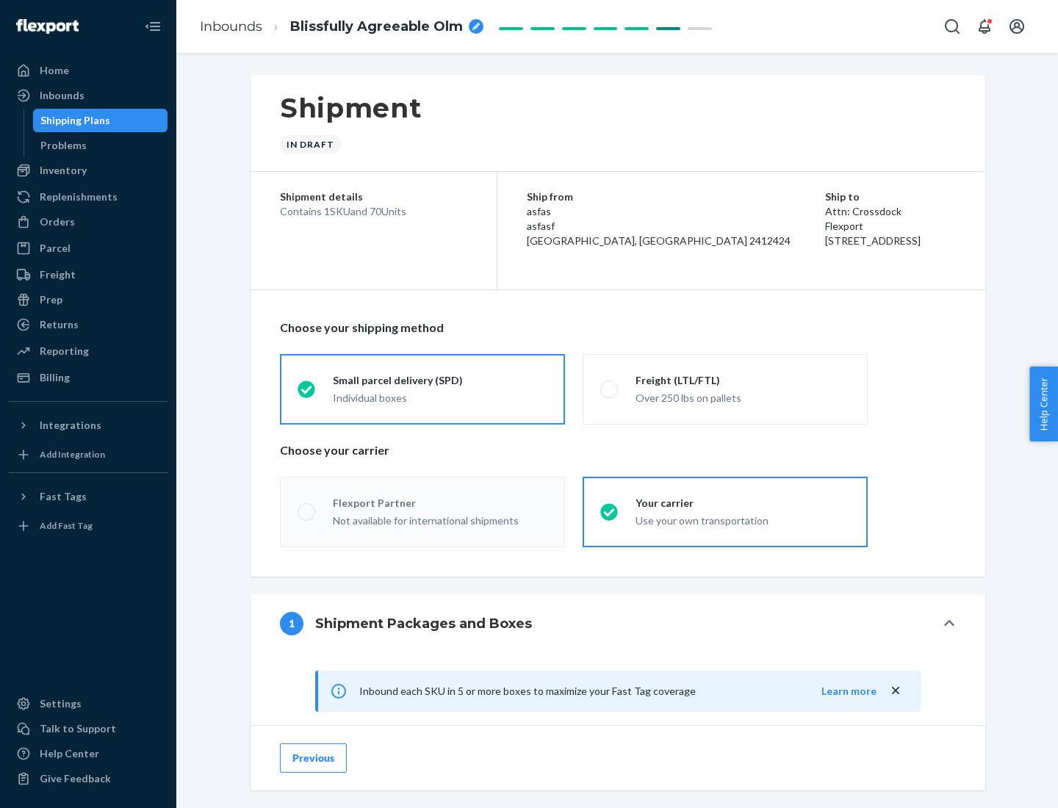
click at [440, 396] on div "Individual boxes" at bounding box center [440, 398] width 215 height 15
click at [307, 394] on input "Small parcel delivery (SPD) Individual boxes" at bounding box center [303, 389] width 10 height 10
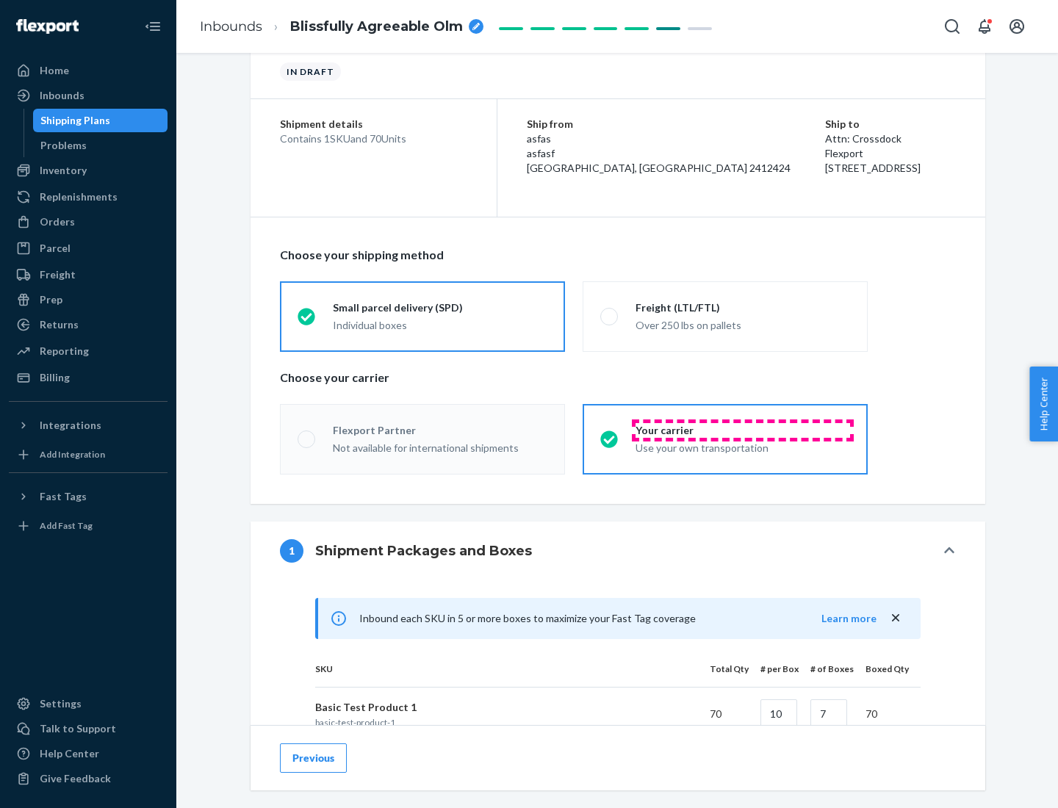
click at [743, 430] on div "Your carrier" at bounding box center [743, 430] width 215 height 15
click at [610, 434] on input "Your carrier Use your own transportation" at bounding box center [605, 439] width 10 height 10
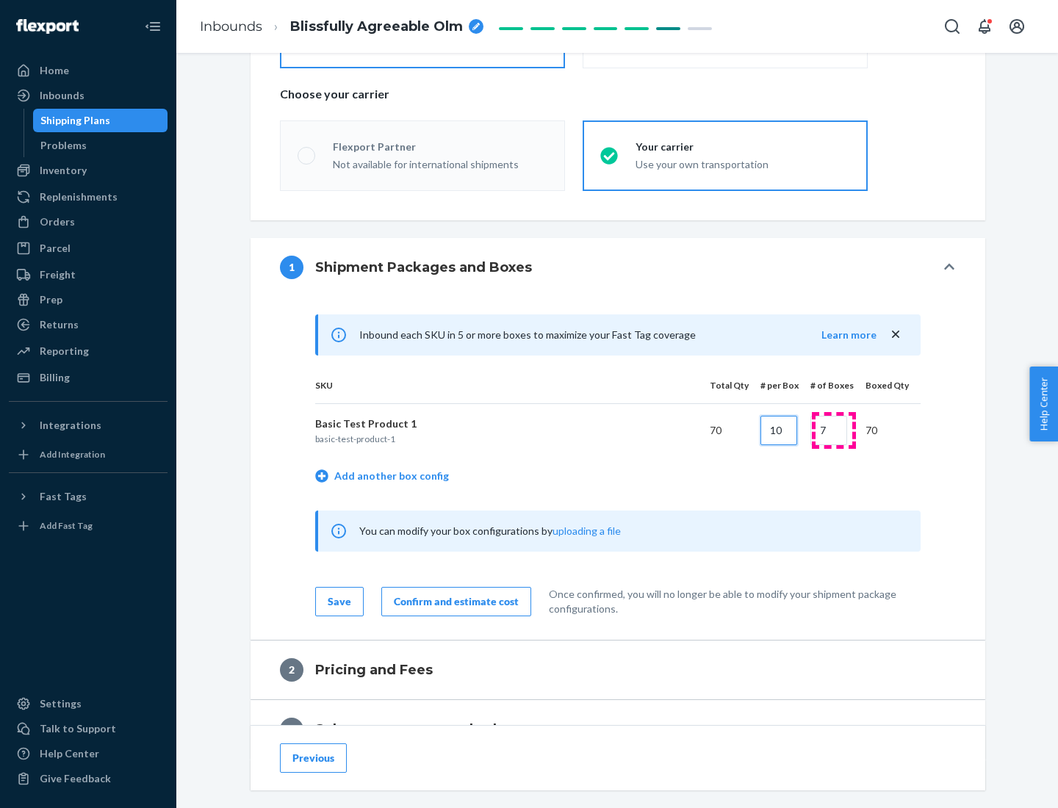
type input "10"
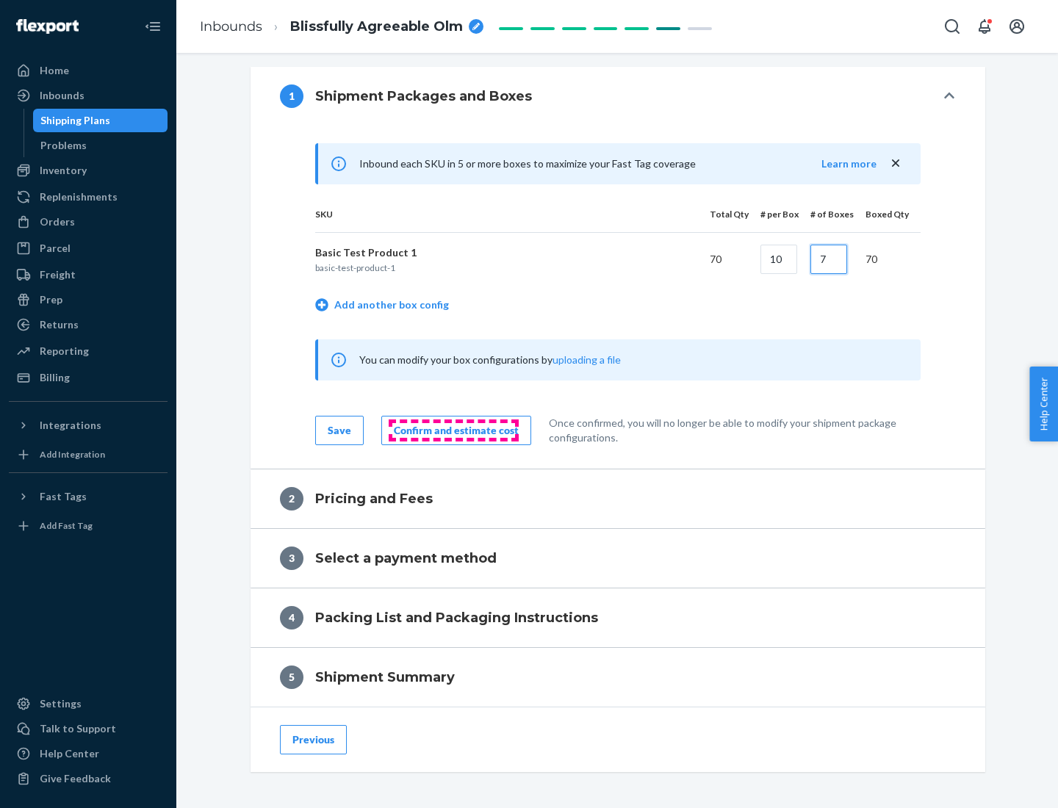
type input "7"
click at [453, 430] on div "Confirm and estimate cost" at bounding box center [456, 430] width 125 height 15
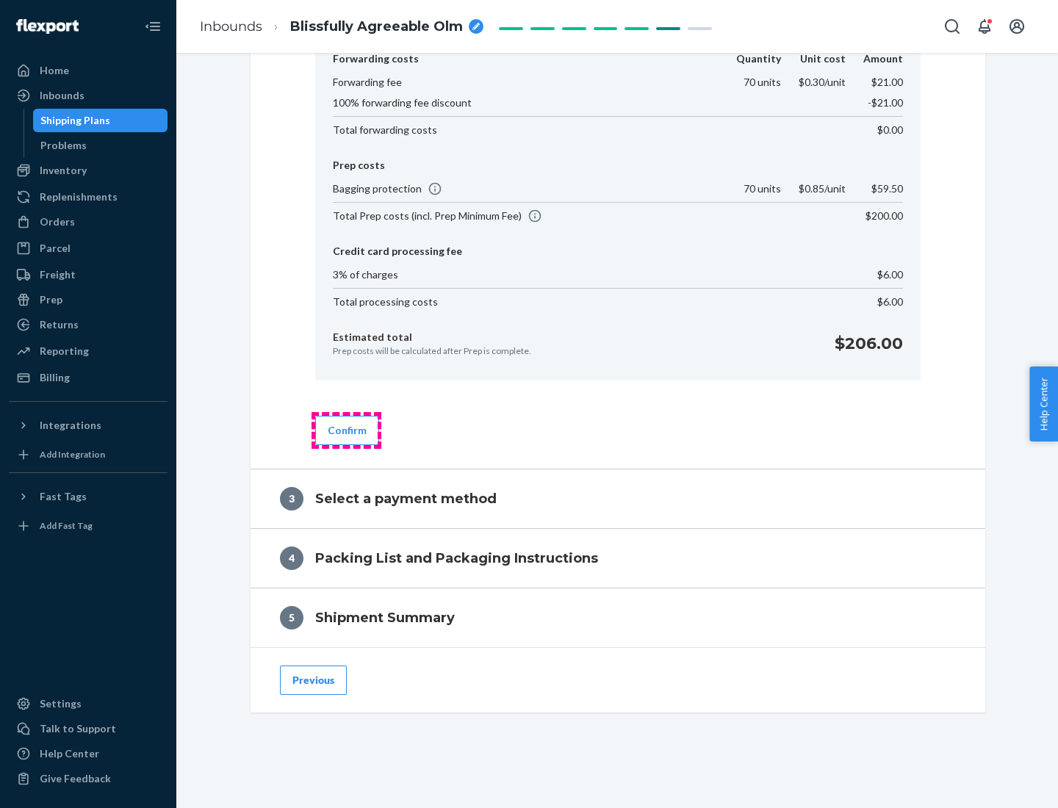
click at [346, 430] on button "Confirm" at bounding box center [347, 430] width 64 height 29
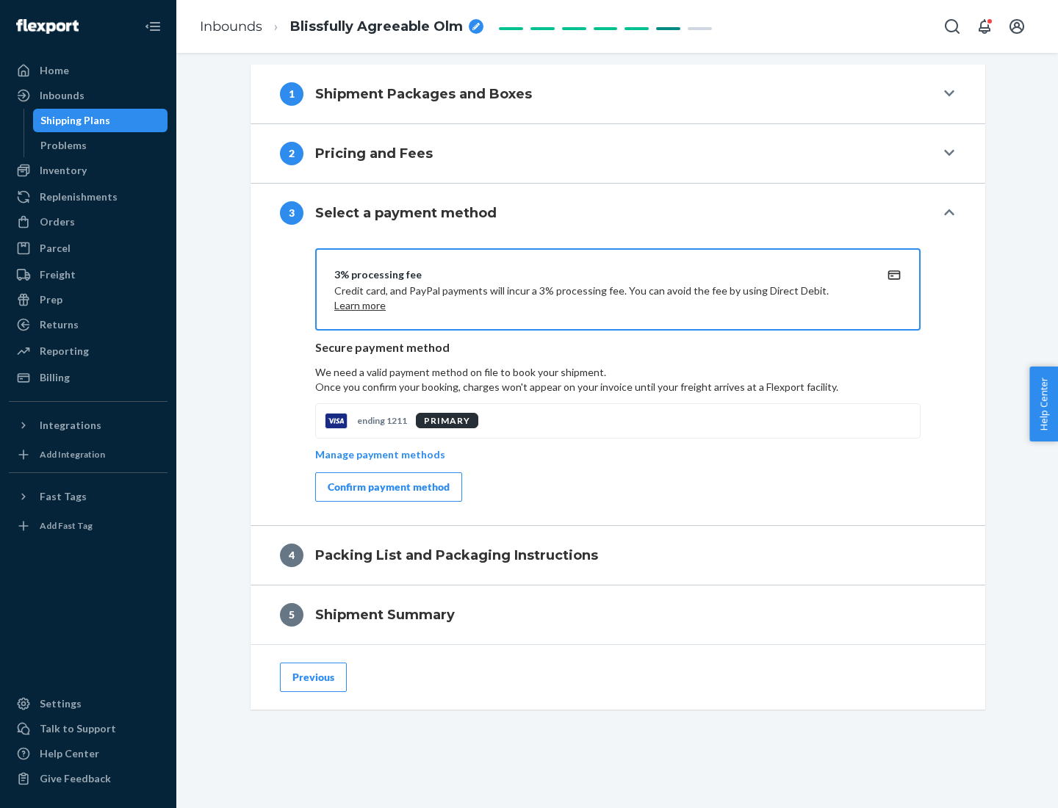
click at [387, 487] on div "Confirm payment method" at bounding box center [389, 487] width 122 height 15
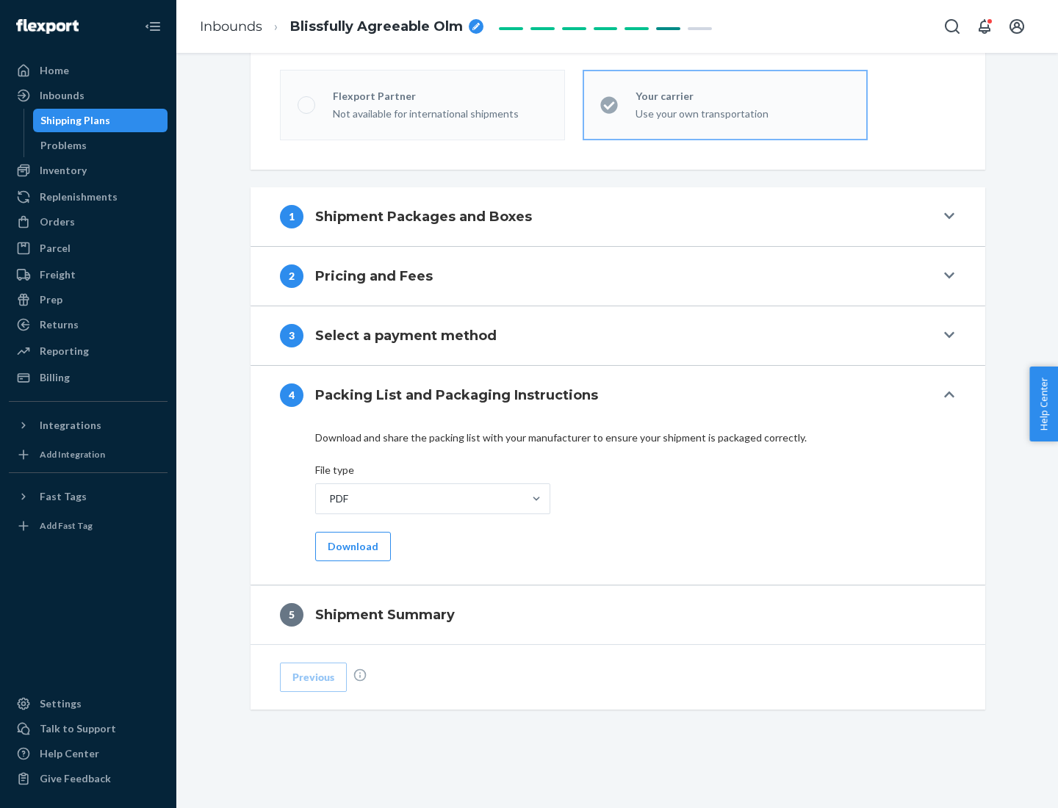
scroll to position [407, 0]
click at [351, 546] on button "Download" at bounding box center [353, 546] width 76 height 29
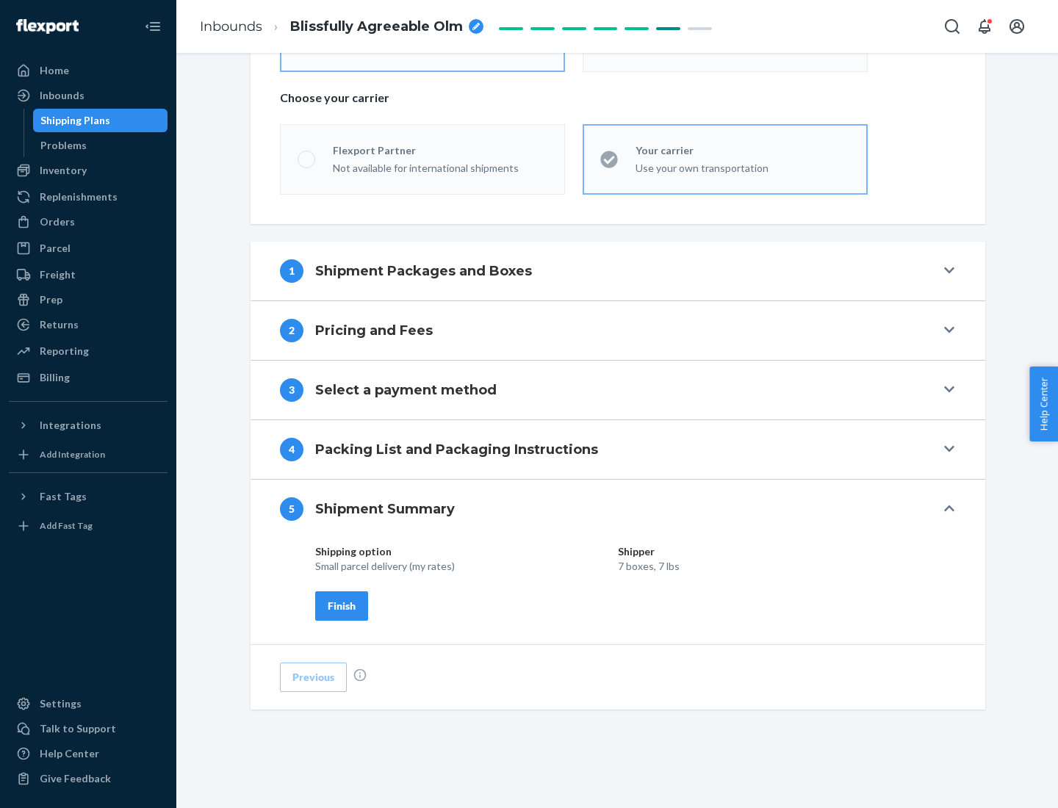
scroll to position [353, 0]
